Goal: Task Accomplishment & Management: Manage account settings

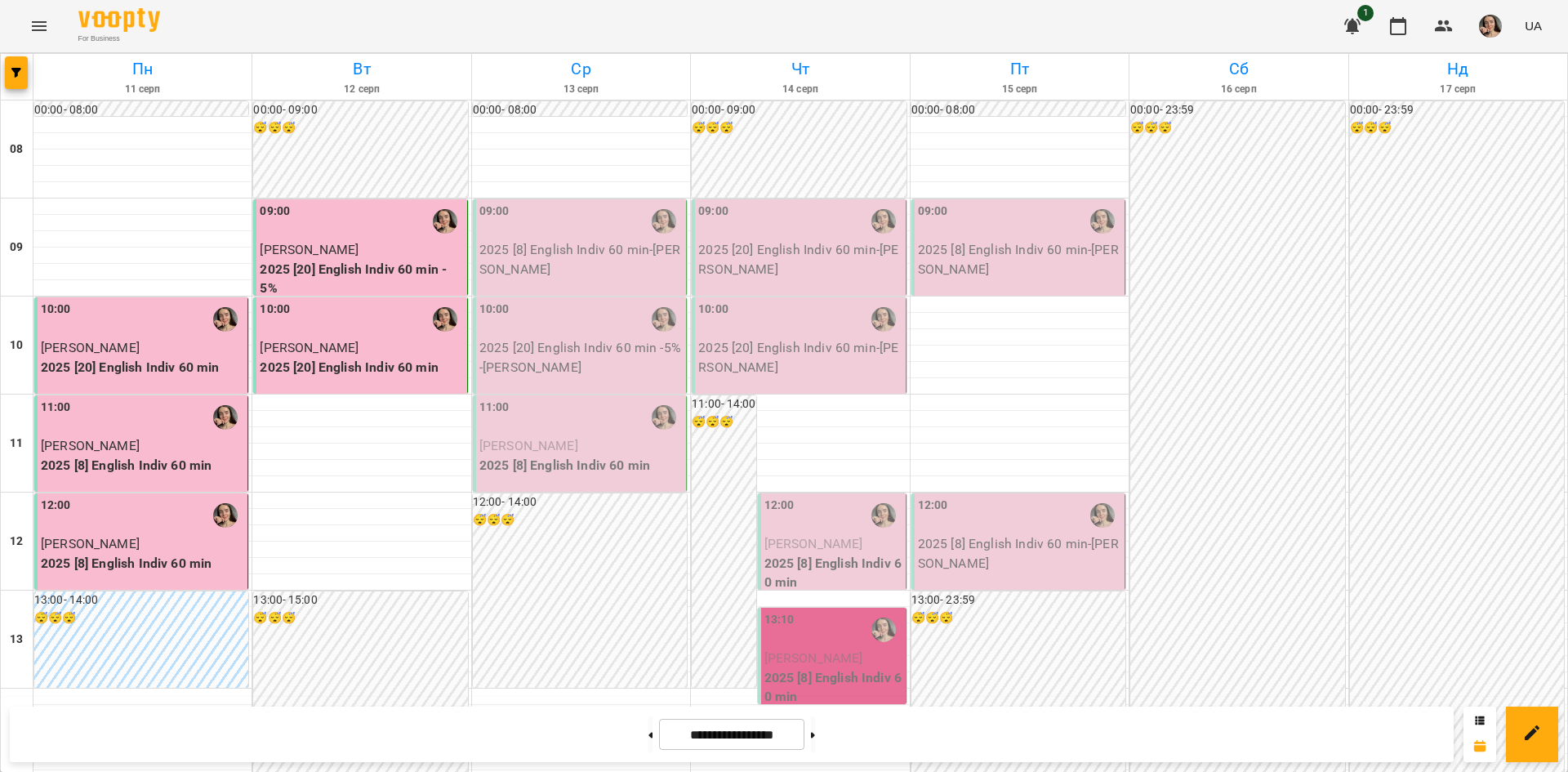
scroll to position [49, 0]
click at [592, 240] on p "2025 [8] English Indiv 60 min - [PERSON_NAME]" at bounding box center [581, 259] width 203 height 39
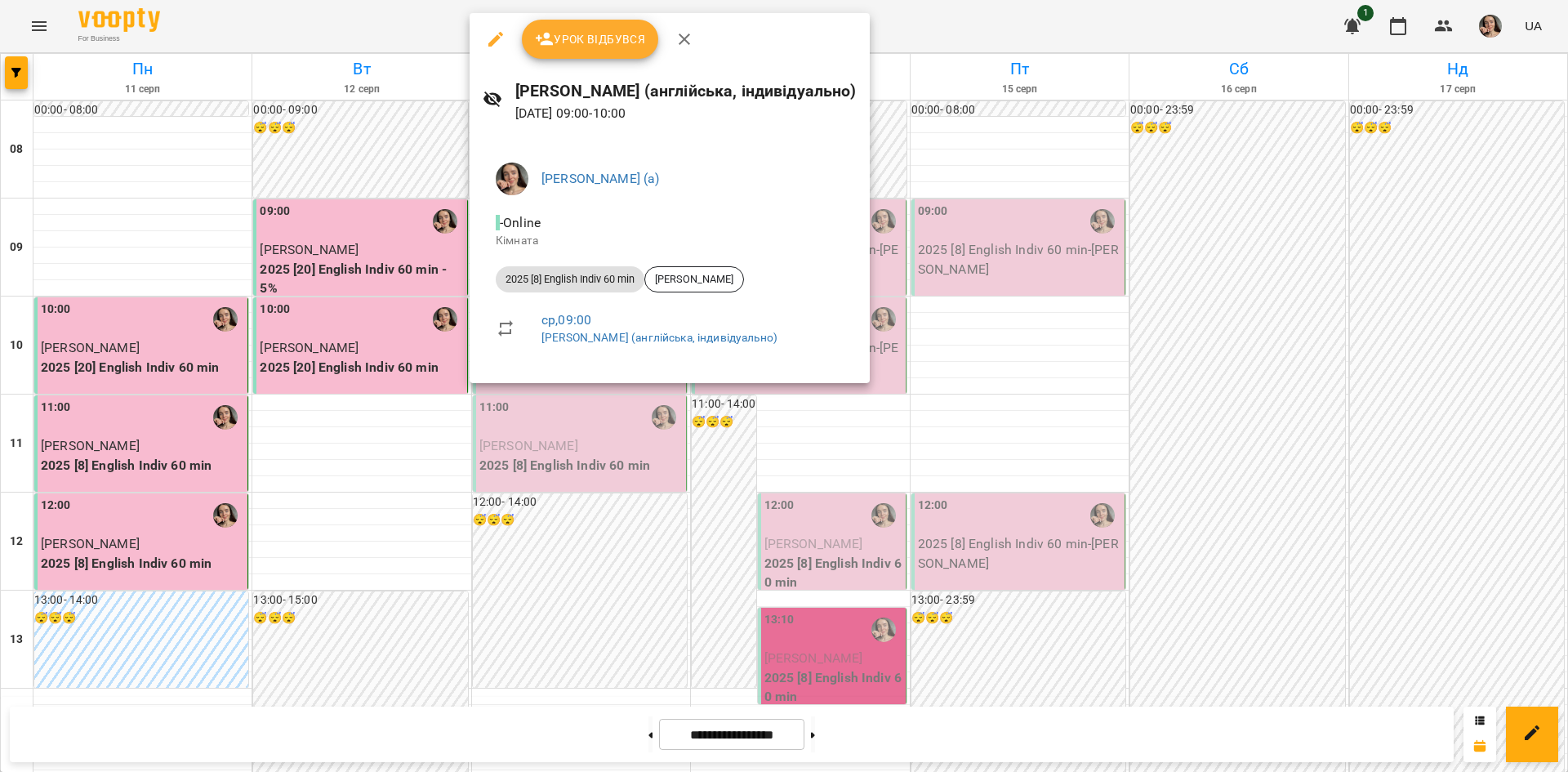
drag, startPoint x: 1565, startPoint y: 208, endPoint x: 1565, endPoint y: 272, distance: 64.0
click at [1565, 272] on div at bounding box center [784, 386] width 1568 height 772
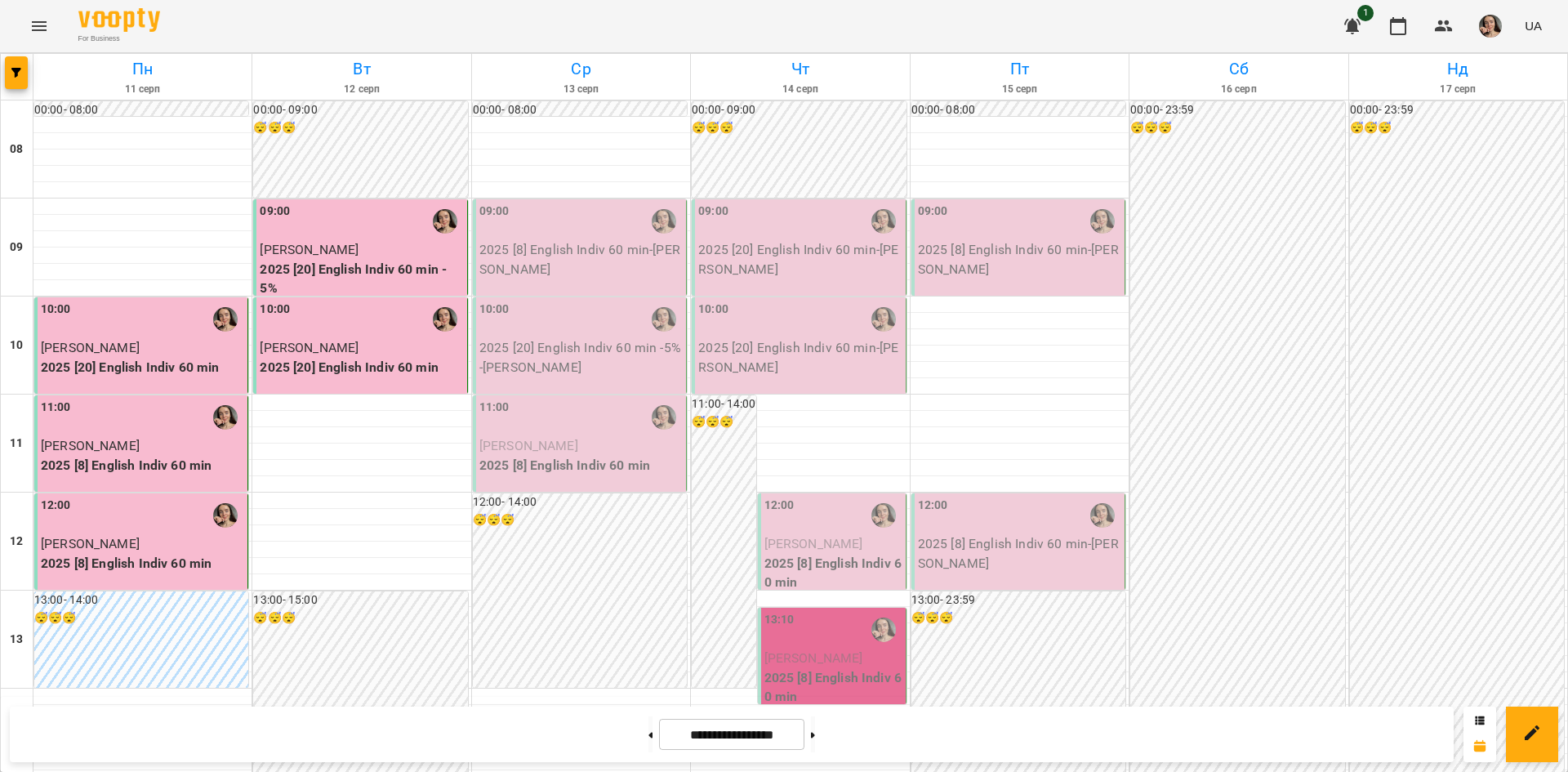
scroll to position [752, 0]
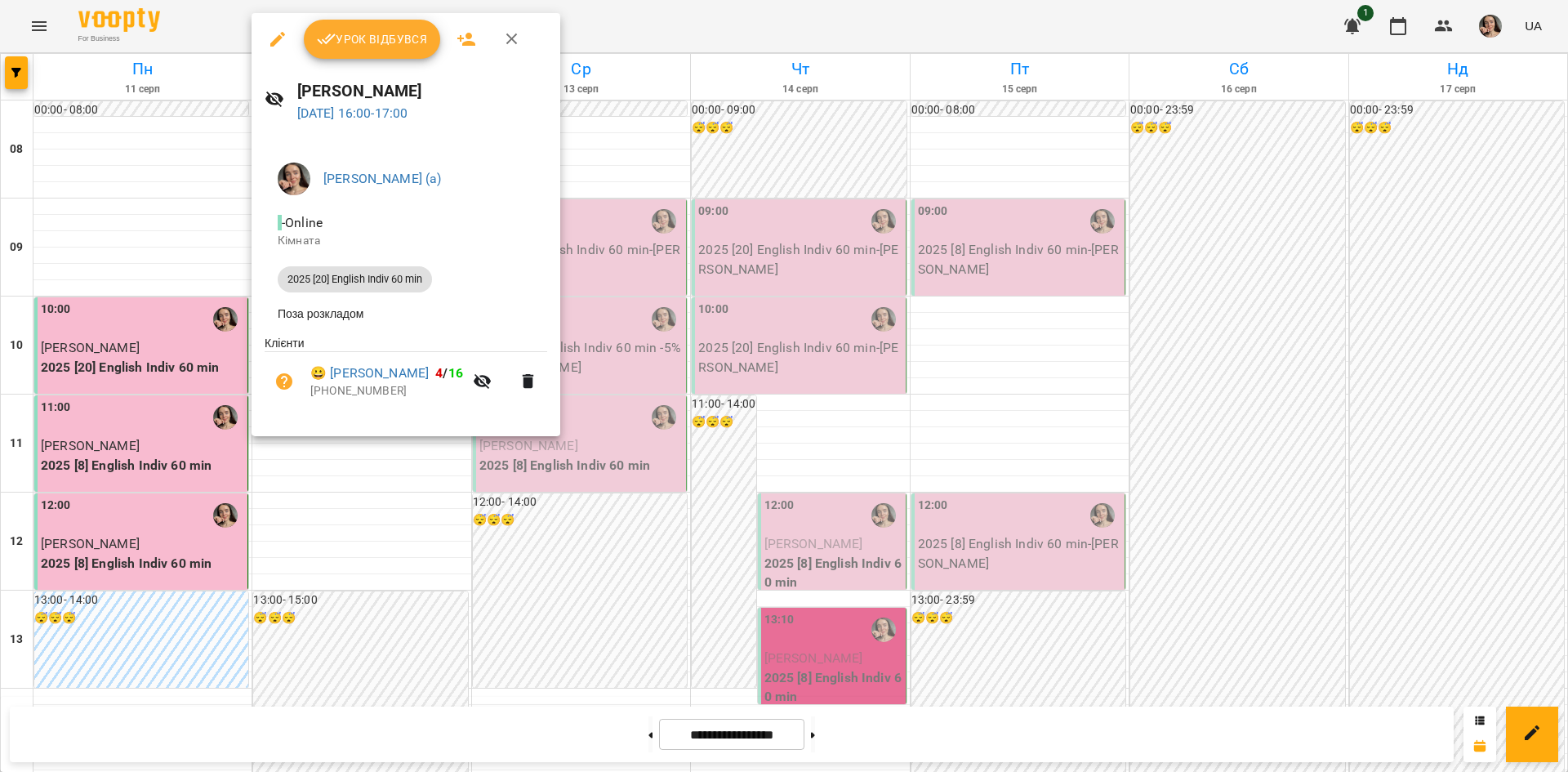
click at [384, 48] on span "Урок відбувся" at bounding box center [372, 39] width 111 height 19
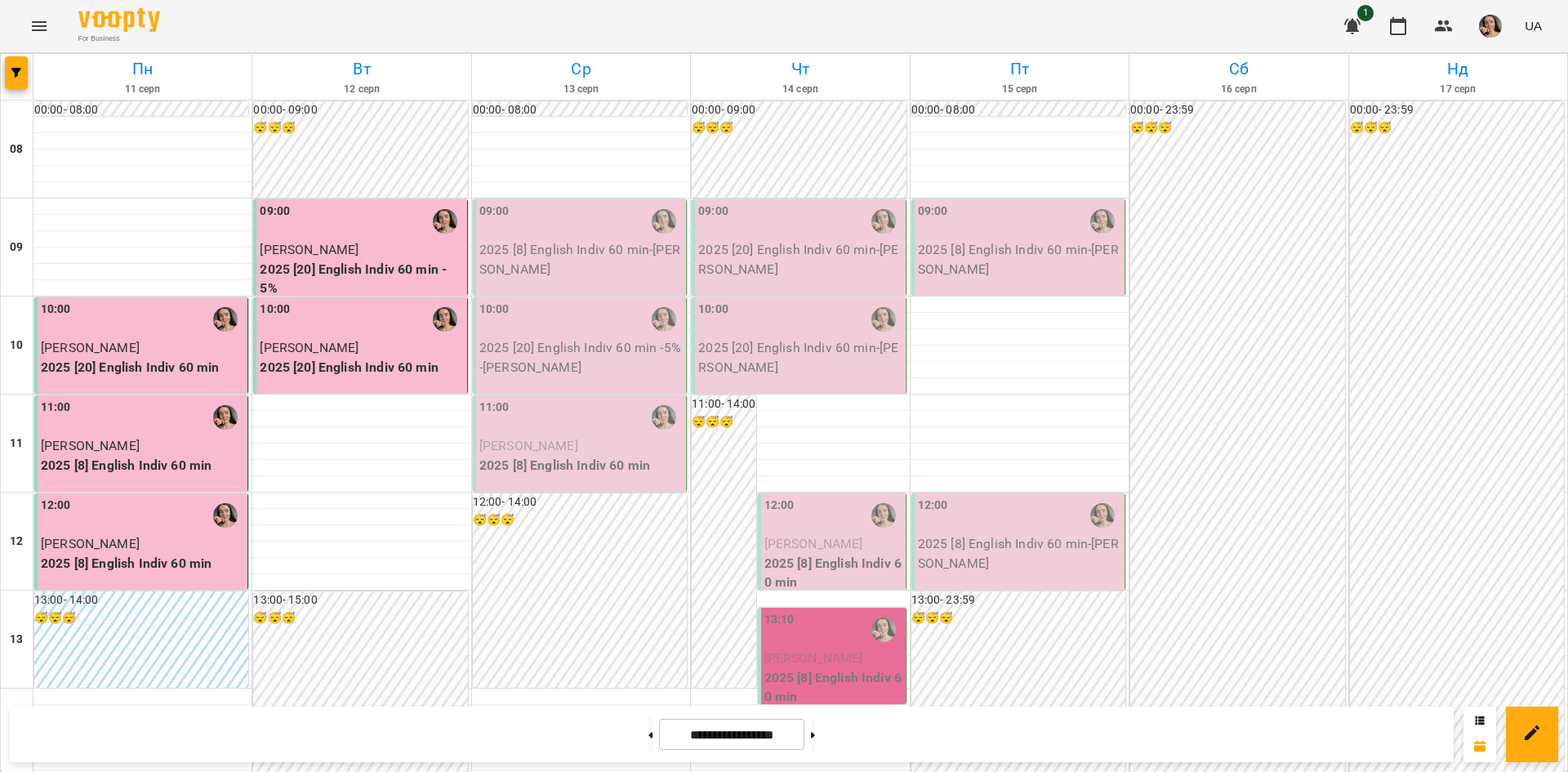
scroll to position [548, 0]
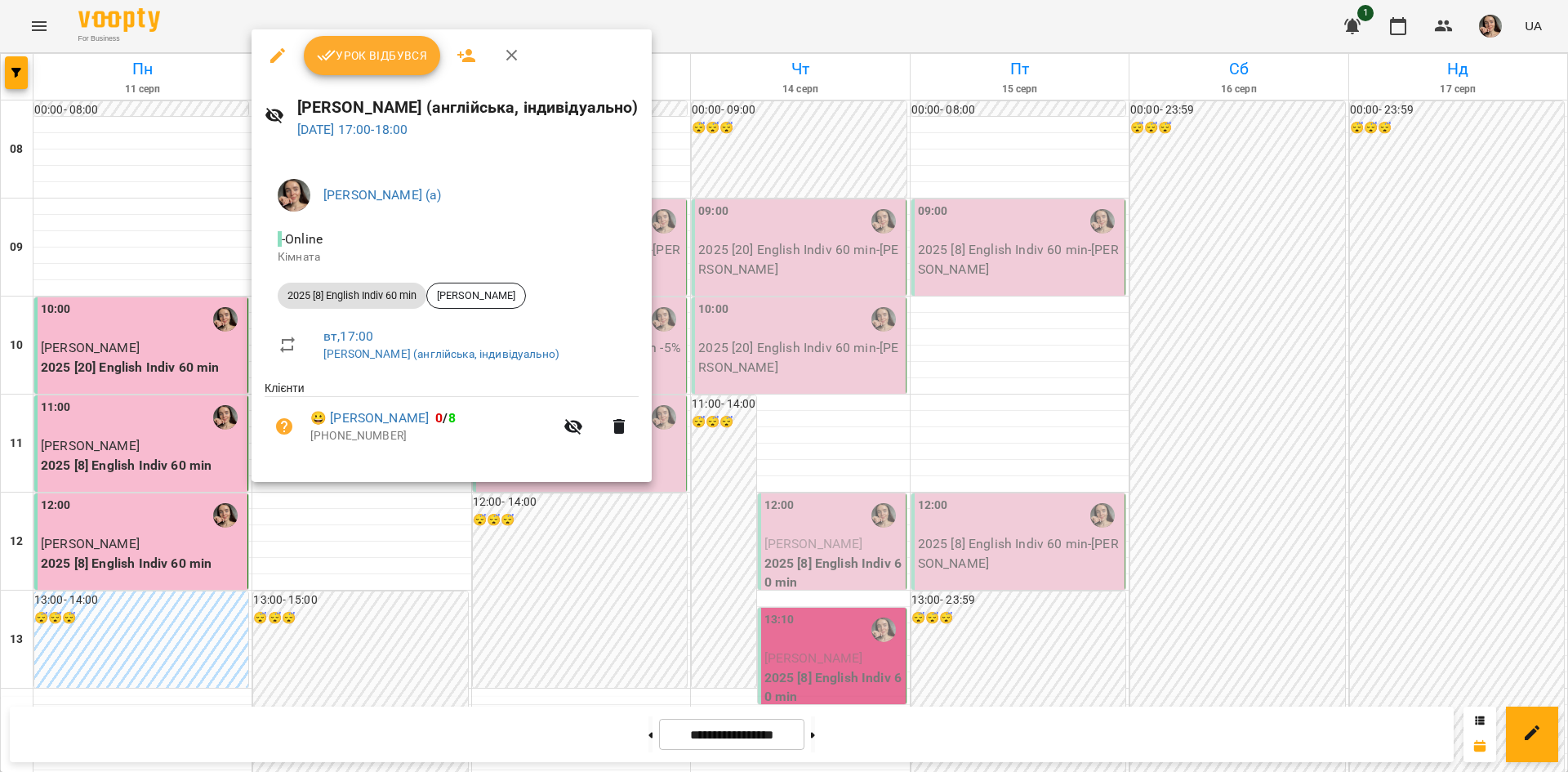
click at [384, 65] on span "Урок відбувся" at bounding box center [372, 55] width 111 height 19
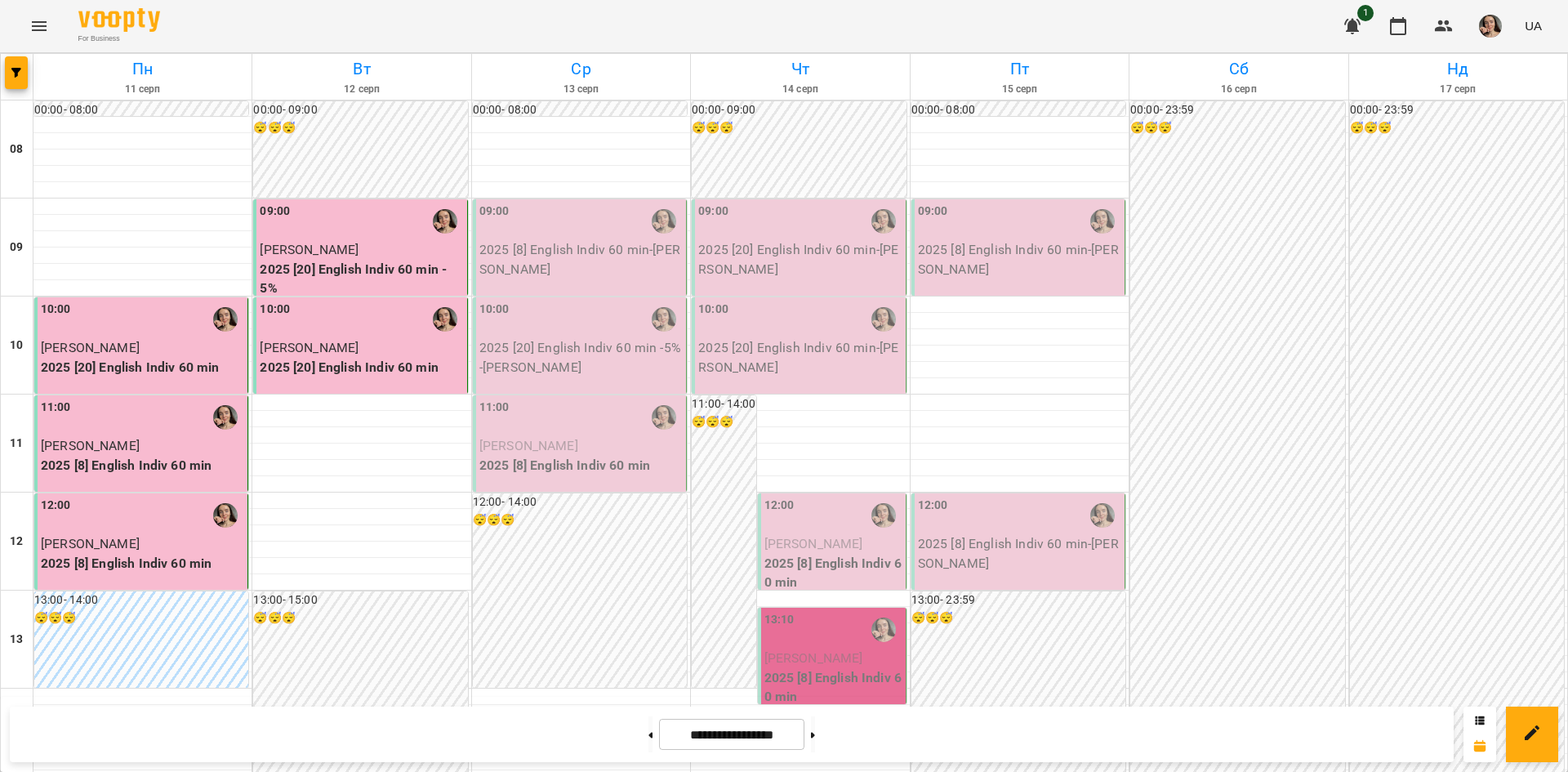
scroll to position [873, 0]
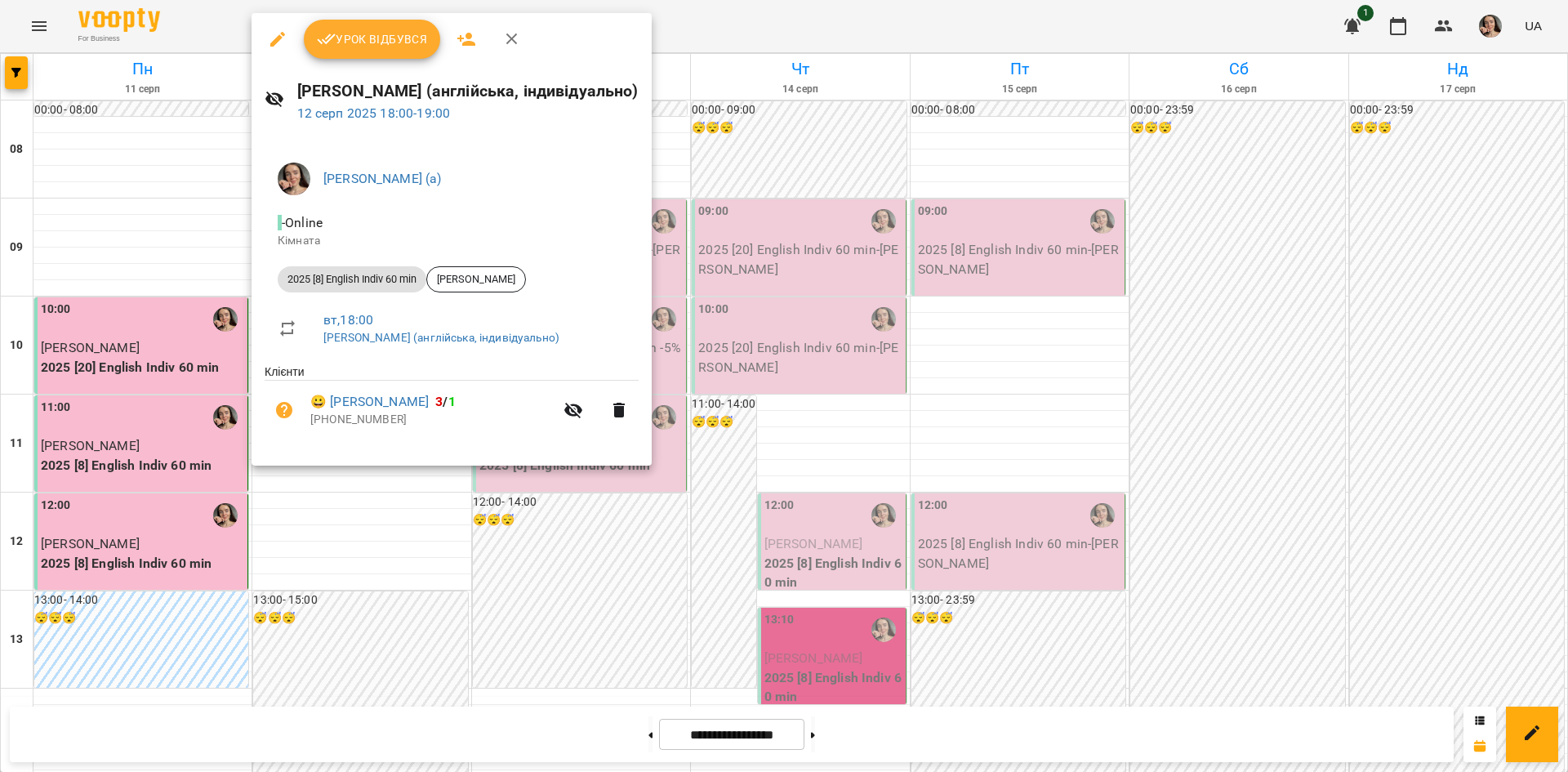
click at [339, 29] on span "Урок відбувся" at bounding box center [372, 39] width 111 height 19
